Goal: Register for event/course

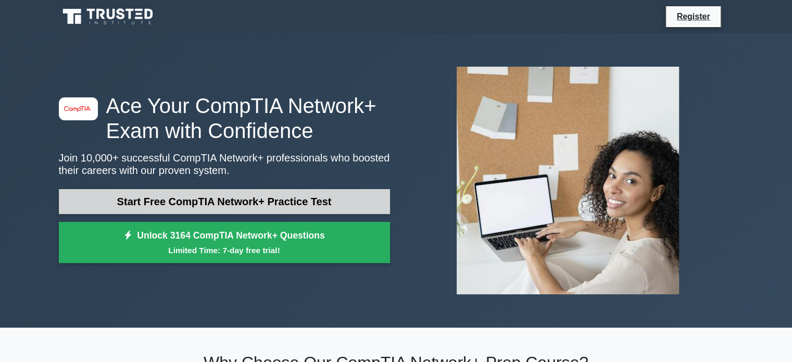
click at [279, 207] on link "Start Free CompTIA Network+ Practice Test" at bounding box center [224, 201] width 331 height 25
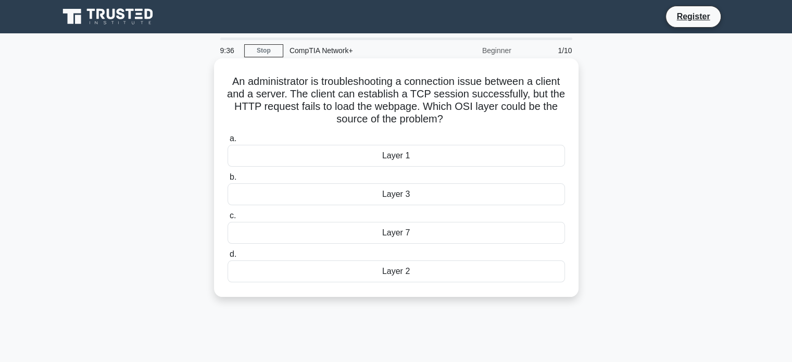
click at [406, 279] on div "Layer 2" at bounding box center [397, 271] width 338 height 22
click at [228, 258] on input "d. Layer 2" at bounding box center [228, 254] width 0 height 7
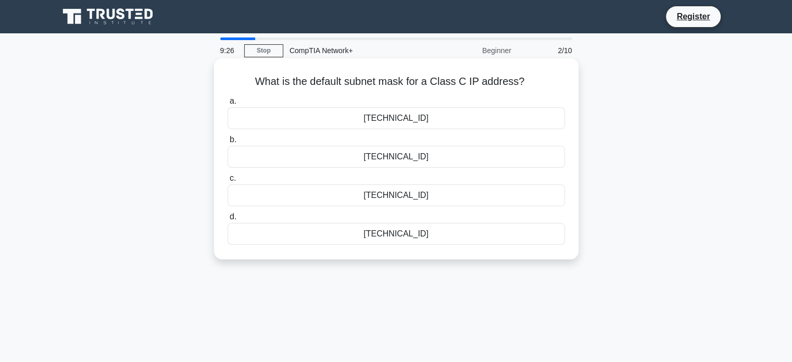
click at [425, 235] on div "[TECHNICAL_ID]" at bounding box center [397, 234] width 338 height 22
click at [228, 220] on input "d. [TECHNICAL_ID]" at bounding box center [228, 217] width 0 height 7
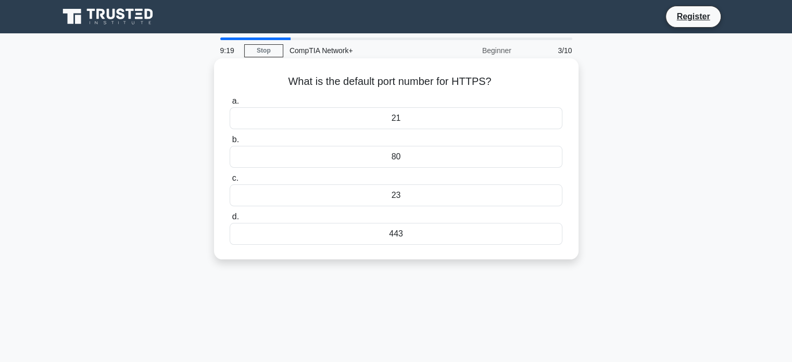
click at [410, 235] on div "443" at bounding box center [396, 234] width 332 height 22
click at [230, 220] on input "d. 443" at bounding box center [230, 217] width 0 height 7
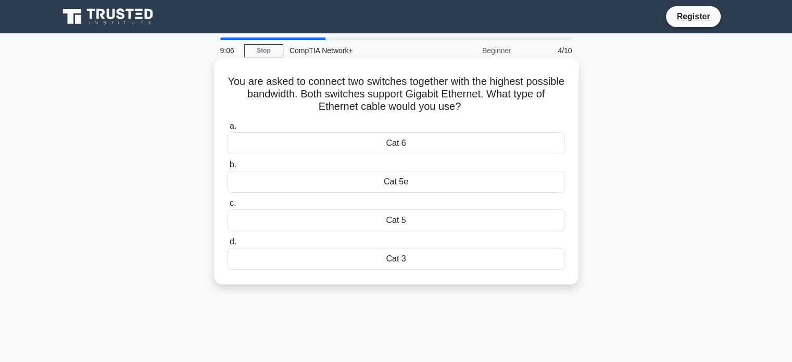
click at [423, 148] on div "Cat 6" at bounding box center [397, 143] width 338 height 22
click at [228, 130] on input "a. Cat 6" at bounding box center [228, 126] width 0 height 7
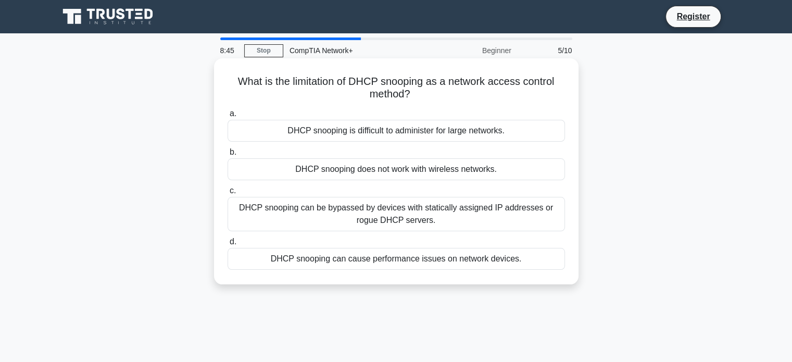
click at [444, 128] on div "DHCP snooping is difficult to administer for large networks." at bounding box center [397, 131] width 338 height 22
click at [228, 117] on input "a. DHCP snooping is difficult to administer for large networks." at bounding box center [228, 113] width 0 height 7
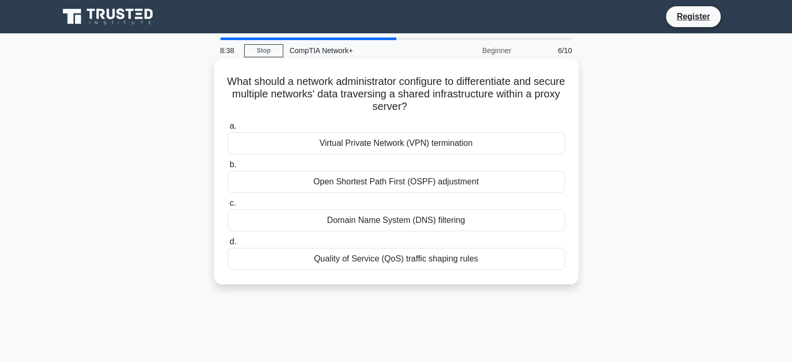
click at [408, 145] on div "Virtual Private Network (VPN) termination" at bounding box center [397, 143] width 338 height 22
click at [228, 130] on input "a. Virtual Private Network (VPN) termination" at bounding box center [228, 126] width 0 height 7
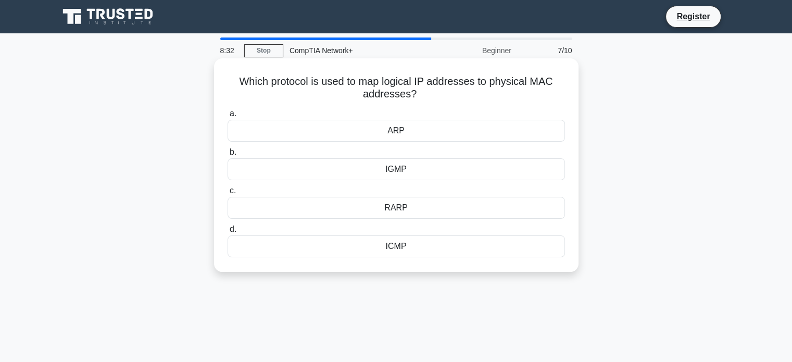
click at [409, 129] on div "ARP" at bounding box center [397, 131] width 338 height 22
click at [228, 117] on input "[PERSON_NAME]" at bounding box center [228, 113] width 0 height 7
click at [404, 134] on div "Switch" at bounding box center [397, 131] width 338 height 22
click at [228, 117] on input "a. Switch" at bounding box center [228, 113] width 0 height 7
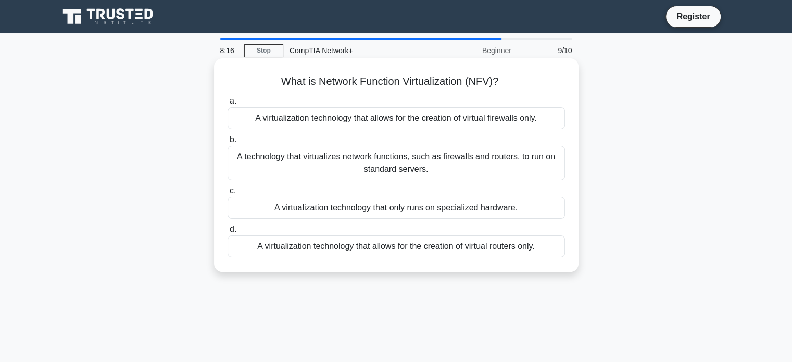
click at [402, 208] on div "A virtualization technology that only runs on specialized hardware." at bounding box center [397, 208] width 338 height 22
click at [228, 194] on input "c. A virtualization technology that only runs on specialized hardware." at bounding box center [228, 191] width 0 height 7
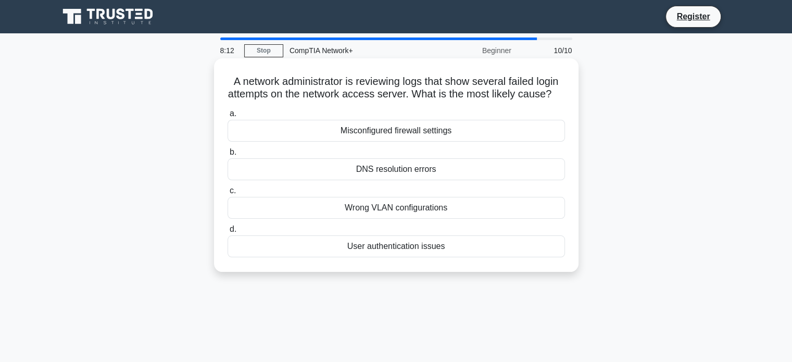
click at [383, 180] on div "DNS resolution errors" at bounding box center [397, 169] width 338 height 22
click at [228, 156] on input "b. DNS resolution errors" at bounding box center [228, 152] width 0 height 7
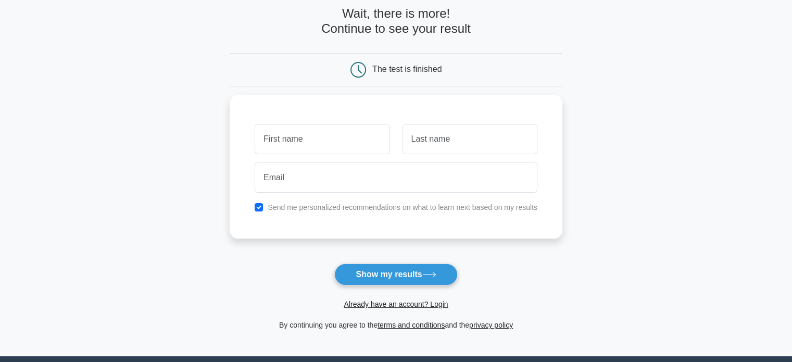
scroll to position [104, 0]
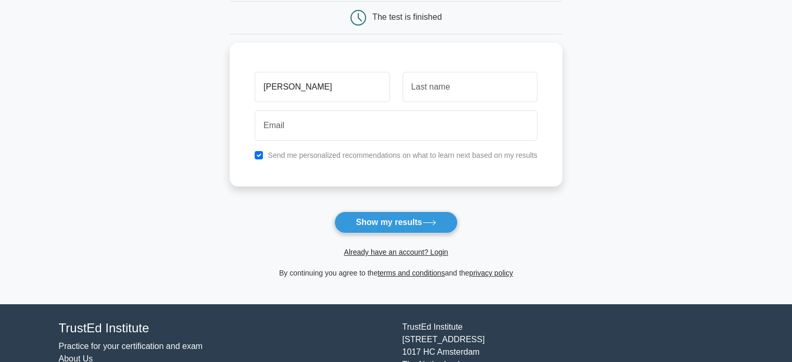
type input "[PERSON_NAME]"
type input "k"
type input "K"
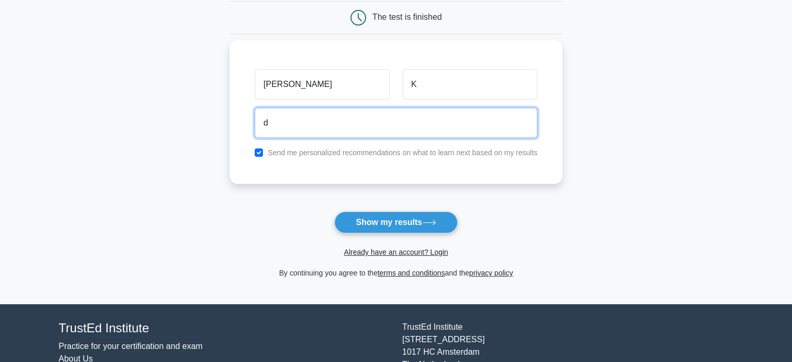
type input "dhineshkumarkcse@gmail.com"
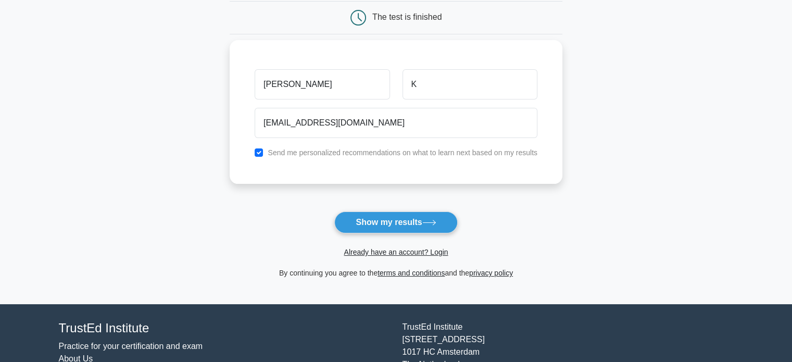
click at [272, 152] on label "Send me personalized recommendations on what to learn next based on my results" at bounding box center [403, 152] width 270 height 8
click at [259, 150] on input "checkbox" at bounding box center [259, 152] width 8 height 8
checkbox input "false"
click at [377, 222] on button "Show my results" at bounding box center [395, 222] width 123 height 22
